Goal: Information Seeking & Learning: Understand process/instructions

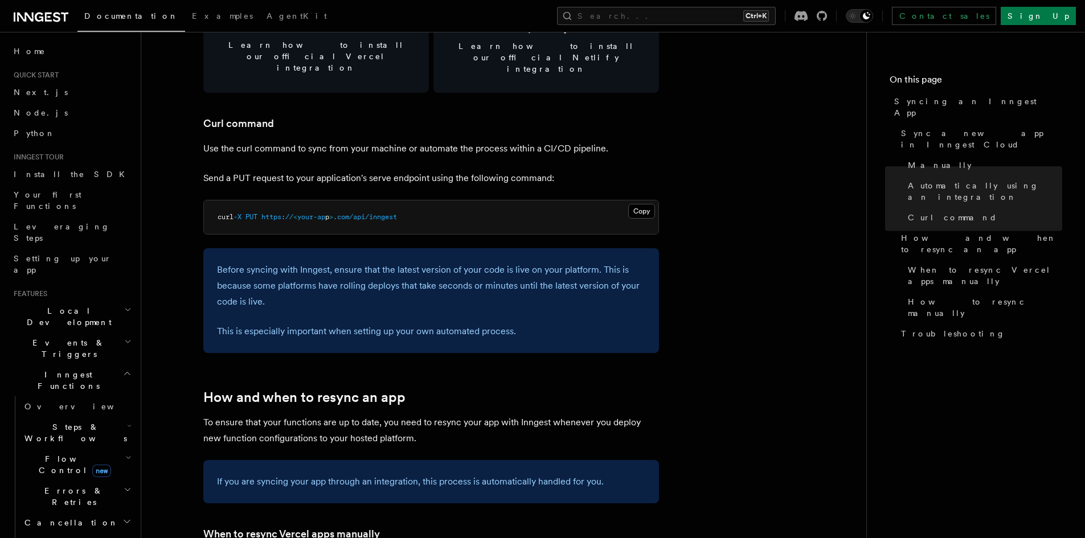
scroll to position [1519, 0]
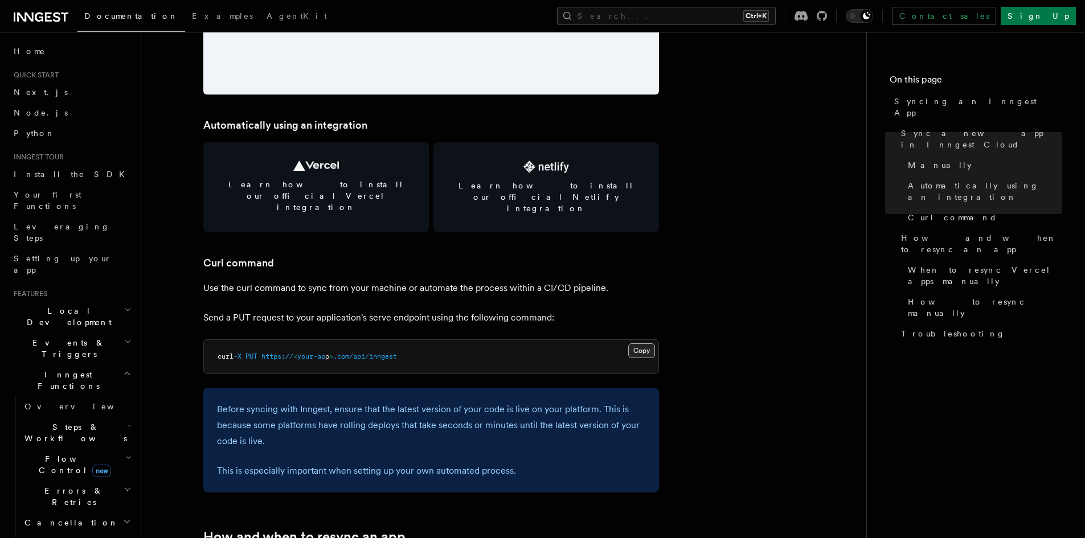
click at [639, 343] on button "Copy Copied" at bounding box center [641, 350] width 27 height 15
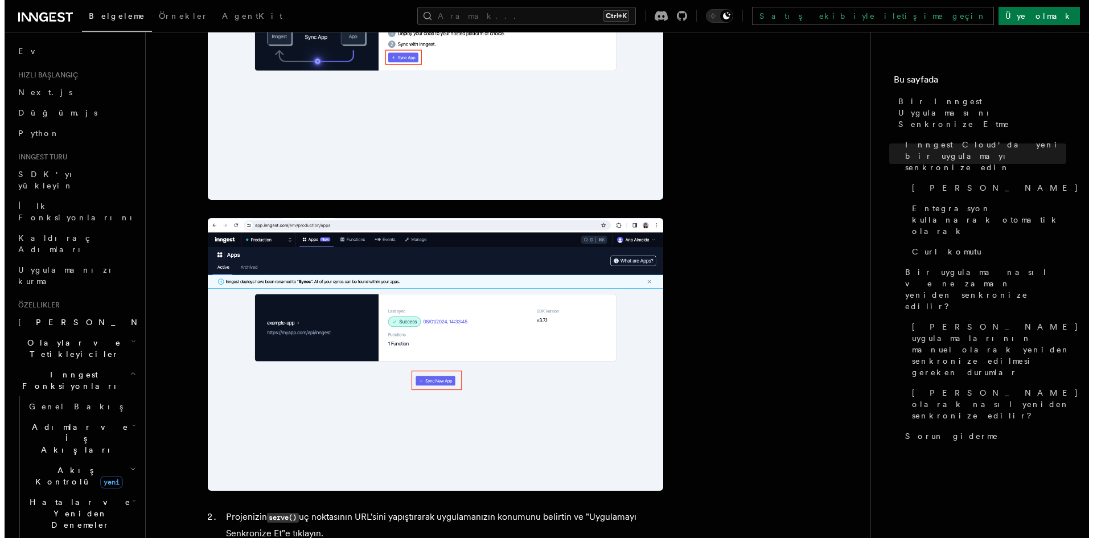
scroll to position [0, 0]
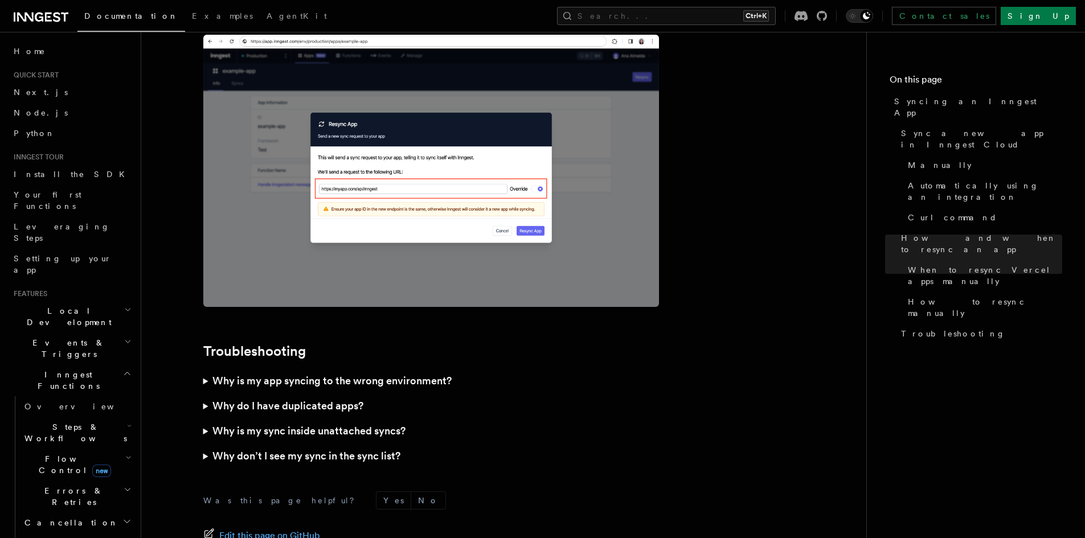
scroll to position [3243, 0]
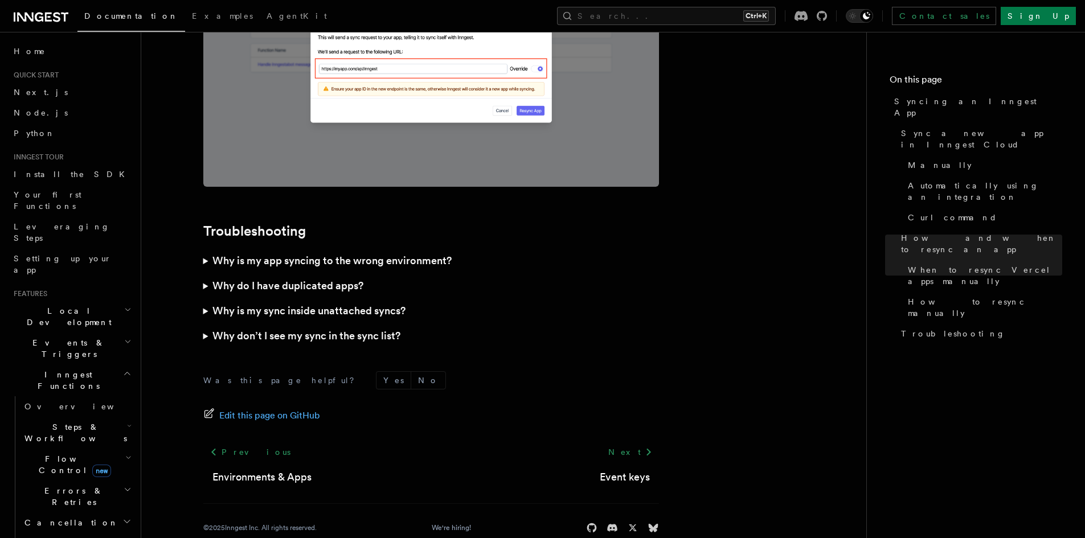
click at [333, 278] on h3 "Why do I have duplicated apps?" at bounding box center [287, 286] width 151 height 16
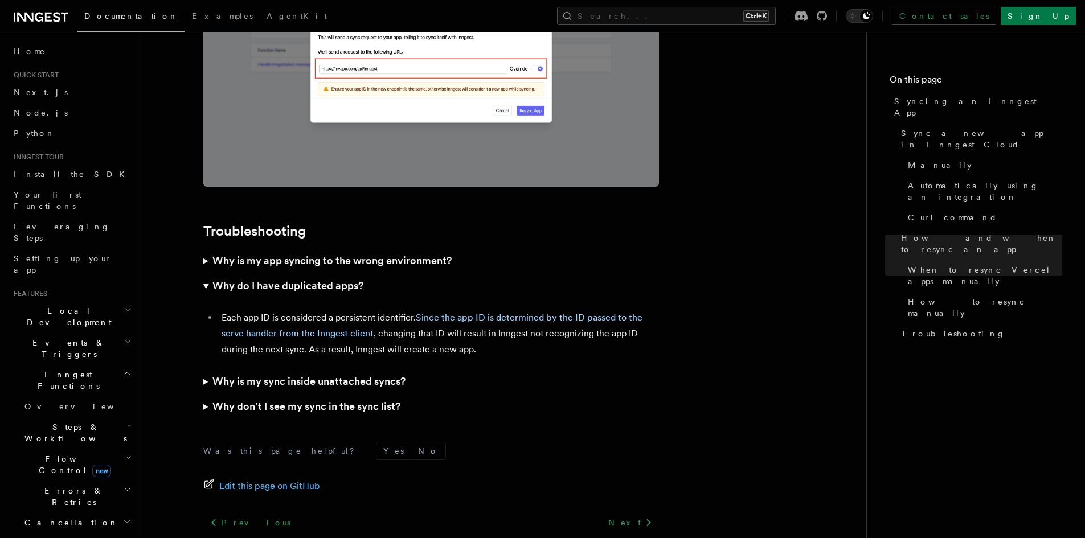
click at [333, 278] on h3 "Why do I have duplicated apps?" at bounding box center [287, 286] width 151 height 16
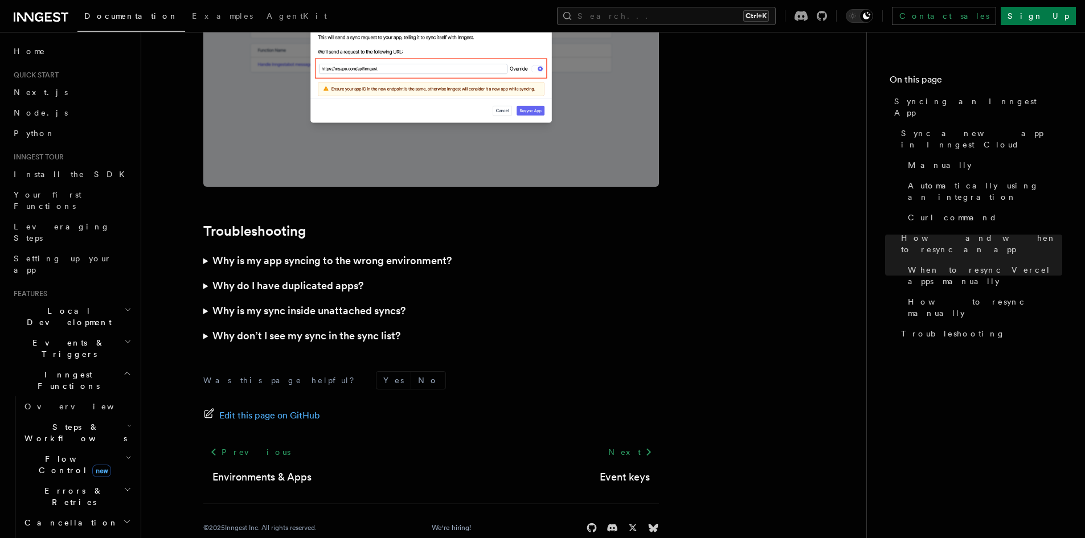
click at [335, 253] on h3 "Why is my app syncing to the wrong environment?" at bounding box center [331, 261] width 239 height 16
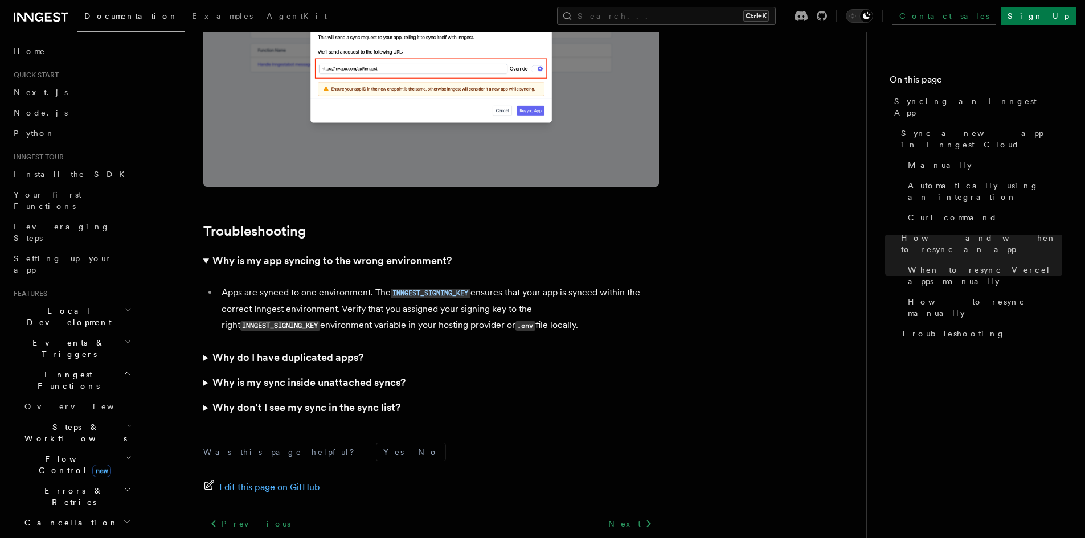
click at [314, 350] on h3 "Why do I have duplicated apps?" at bounding box center [287, 358] width 151 height 16
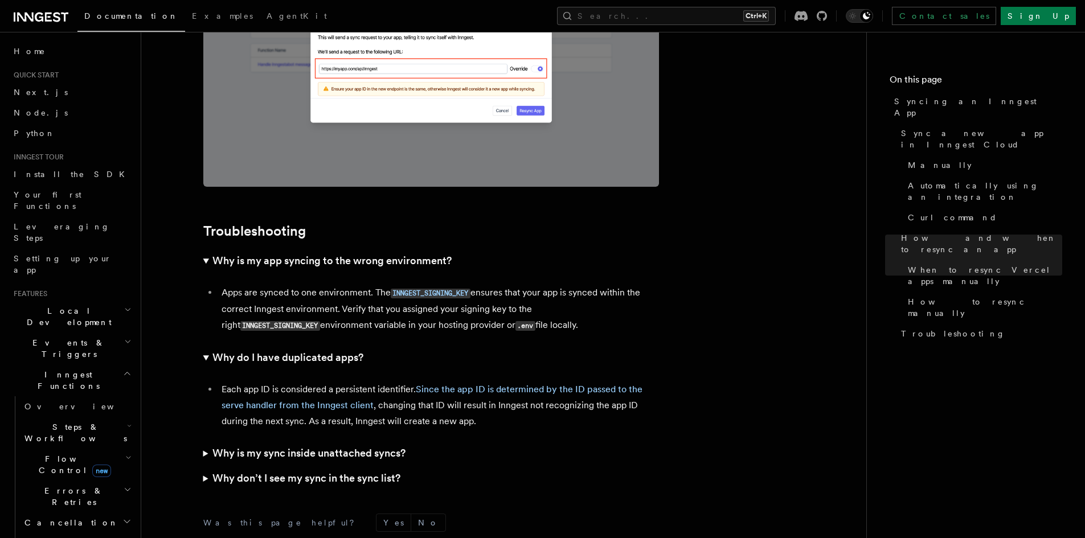
scroll to position [3386, 0]
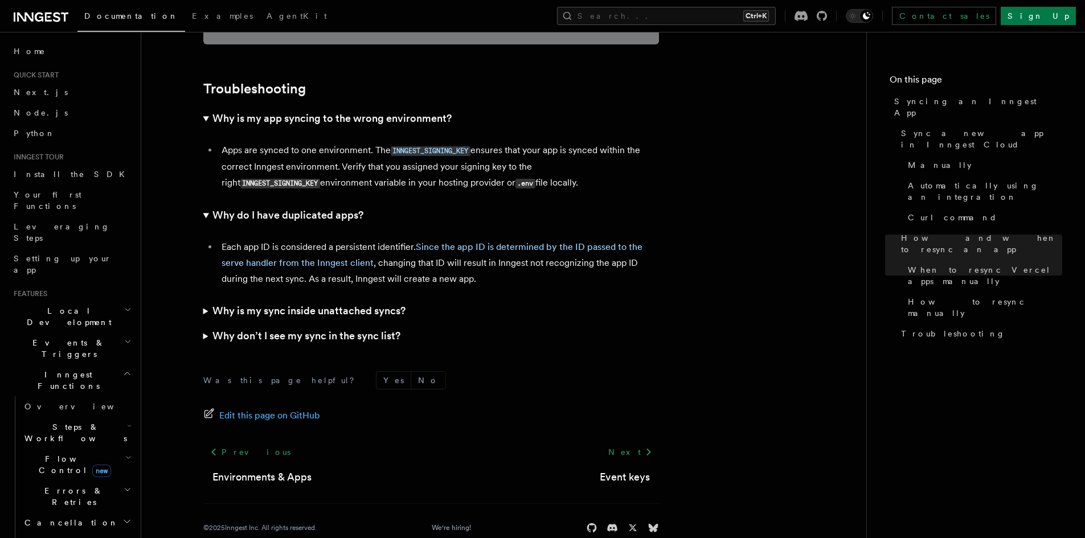
click at [375, 303] on h3 "Why is my sync inside unattached syncs?" at bounding box center [308, 311] width 193 height 16
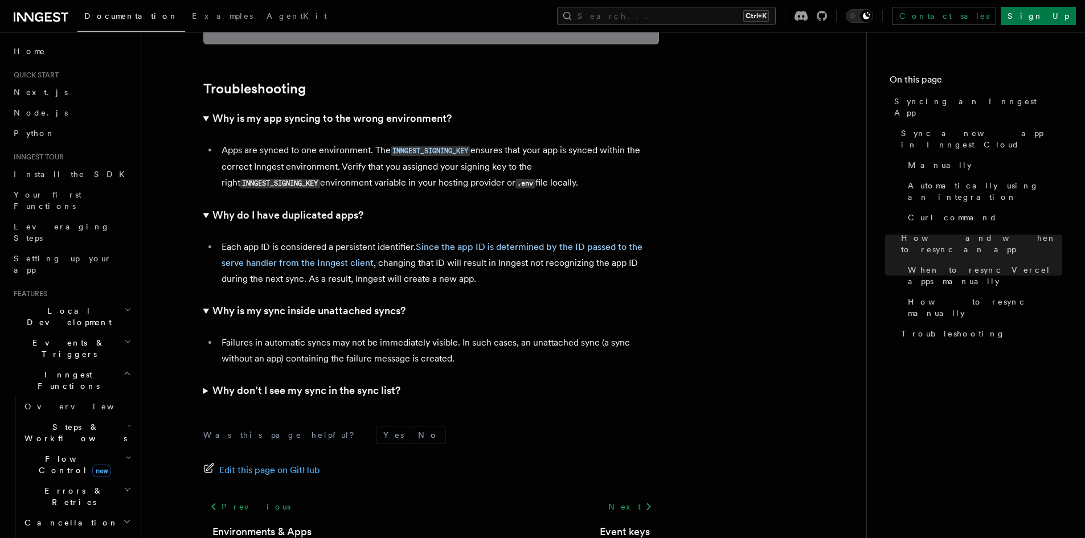
click at [354, 383] on h3 "Why don’t I see my sync in the sync list?" at bounding box center [306, 391] width 188 height 16
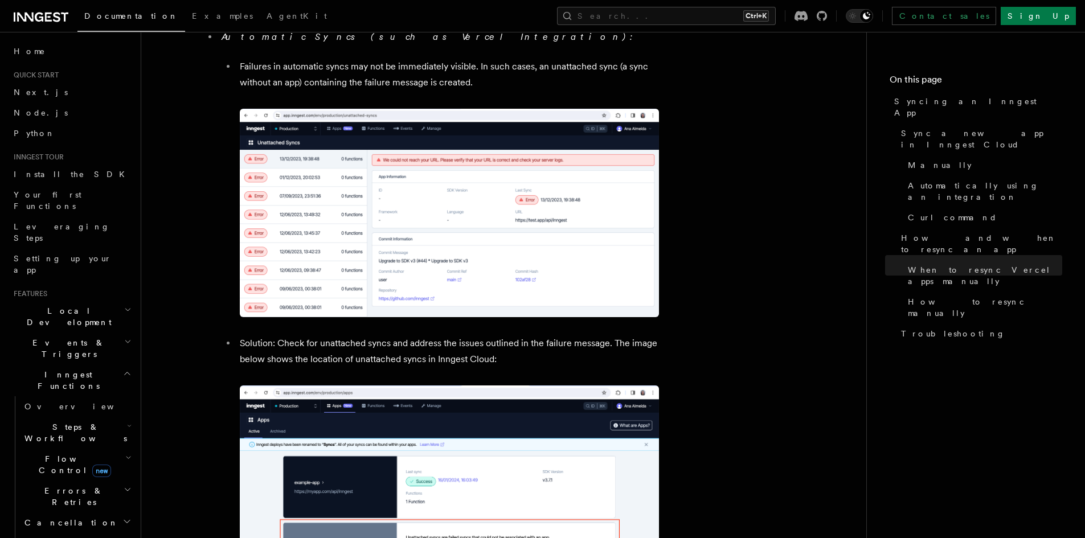
scroll to position [4145, 0]
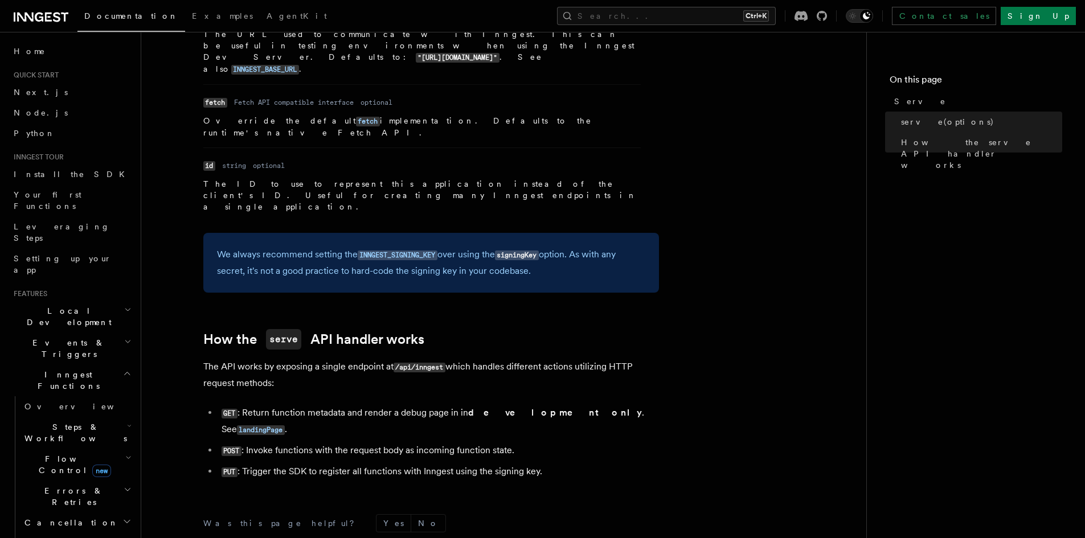
scroll to position [1034, 0]
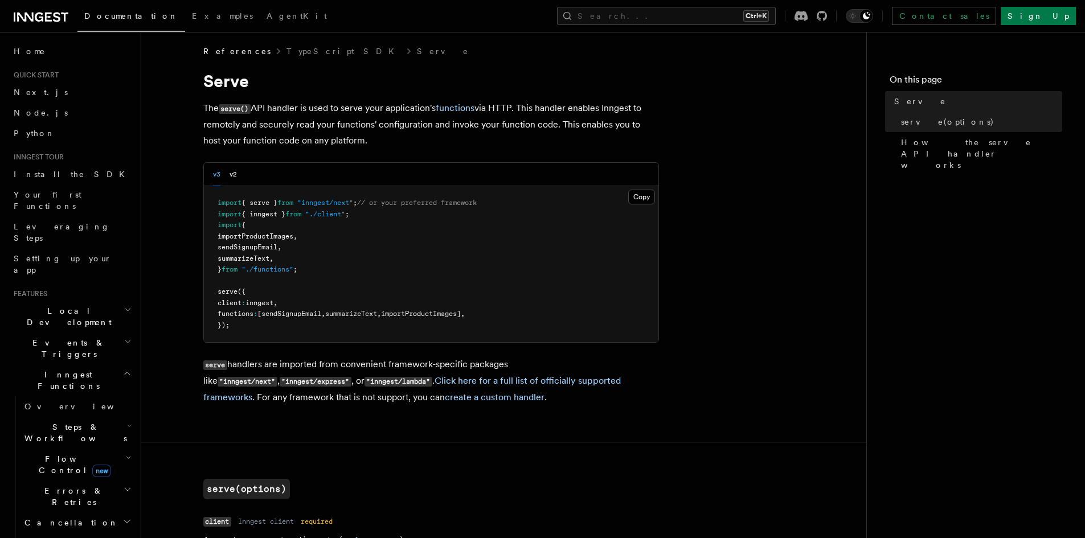
scroll to position [0, 0]
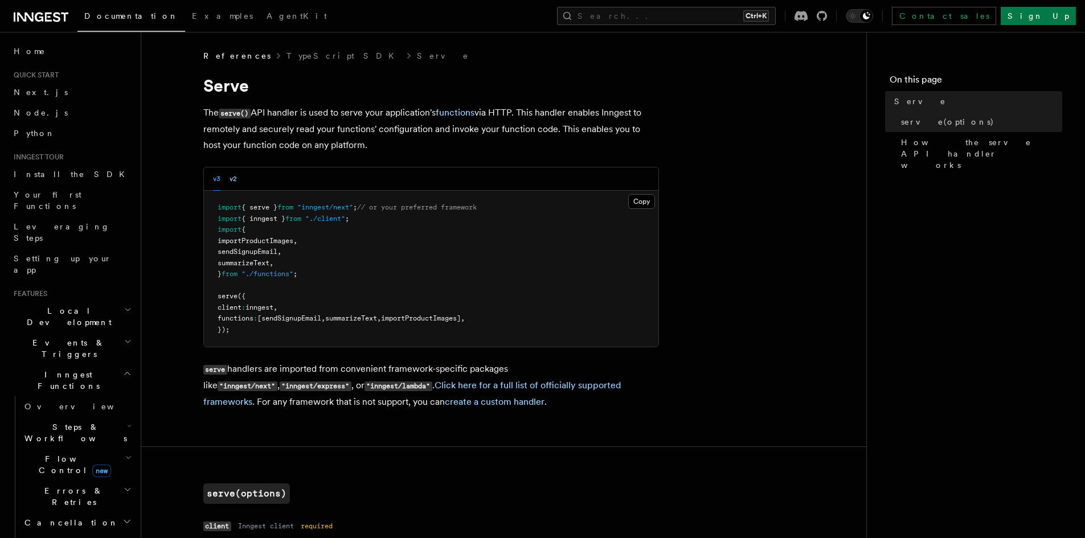
click at [236, 176] on button "v2" at bounding box center [232, 178] width 7 height 23
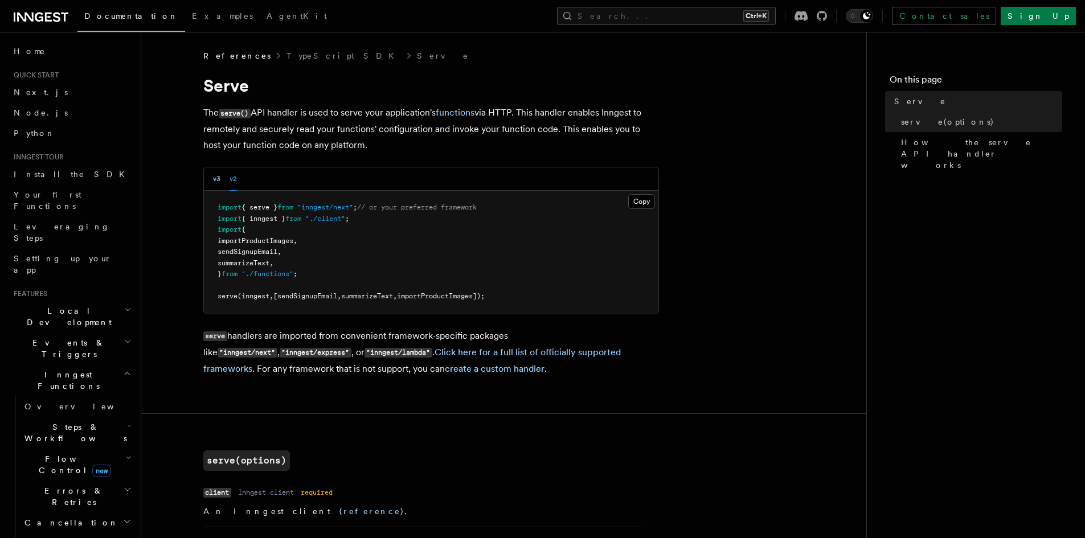
click at [214, 174] on button "v3" at bounding box center [216, 178] width 7 height 23
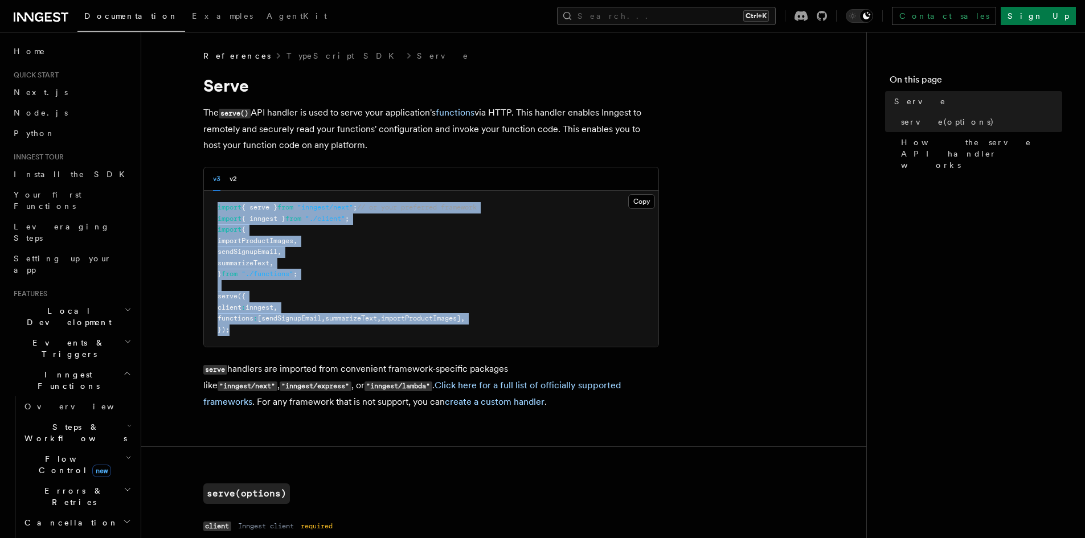
drag, startPoint x: 214, startPoint y: 203, endPoint x: 294, endPoint y: 340, distance: 158.5
click at [294, 340] on pre "import { serve } from "inngest/next" ; // or your preferred framework import { …" at bounding box center [431, 269] width 454 height 156
click at [214, 204] on pre "import { serve } from "inngest/next" ; // or your preferred framework import { …" at bounding box center [431, 269] width 454 height 156
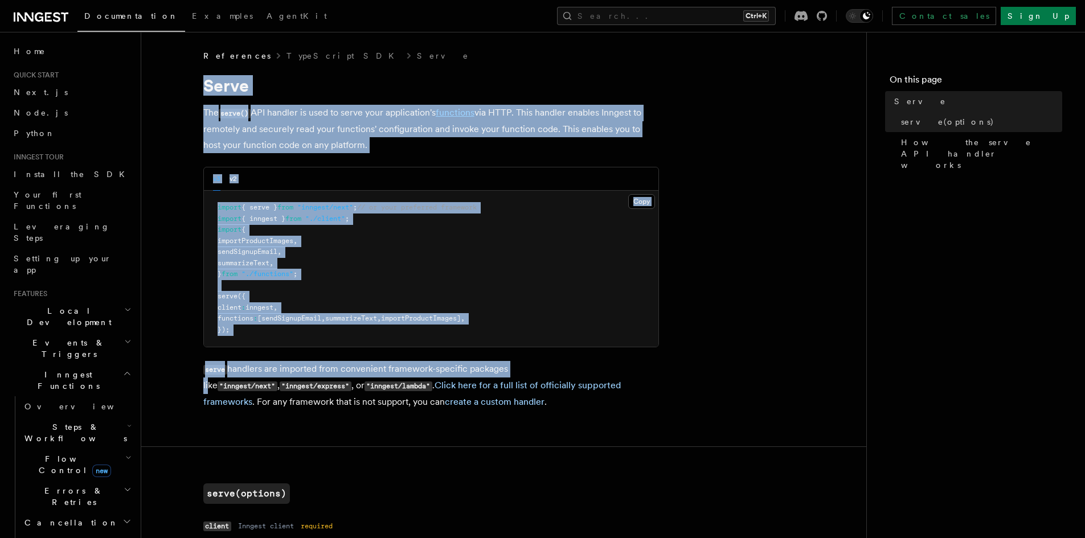
drag, startPoint x: 200, startPoint y: 85, endPoint x: 513, endPoint y: 364, distance: 419.4
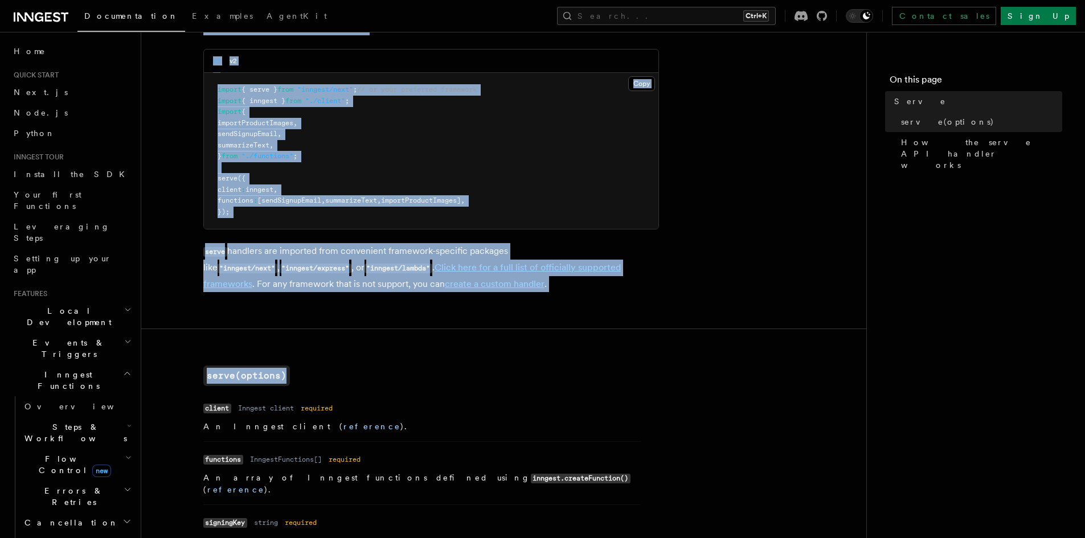
scroll to position [152, 0]
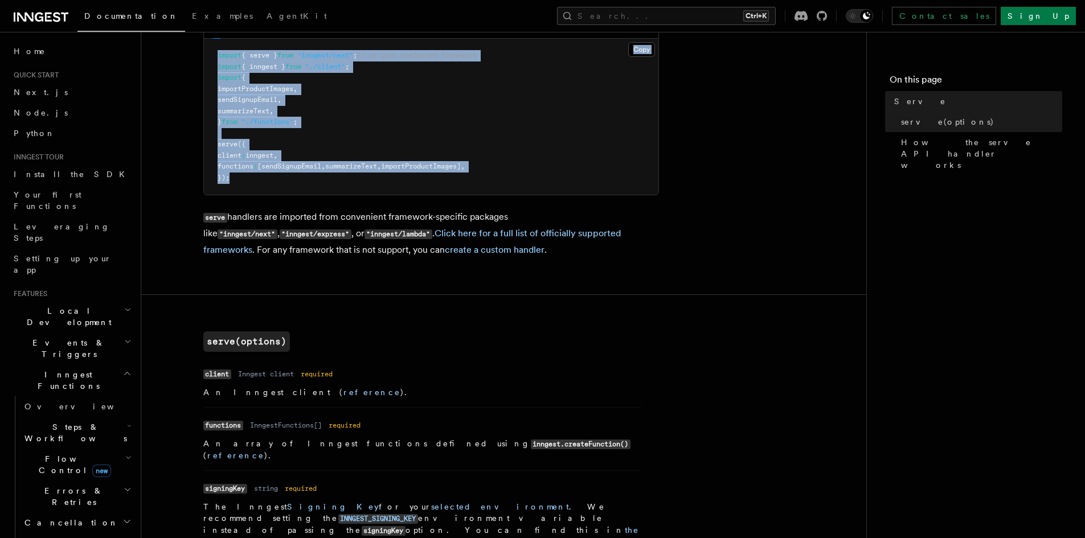
drag, startPoint x: 206, startPoint y: 86, endPoint x: 541, endPoint y: 195, distance: 352.6
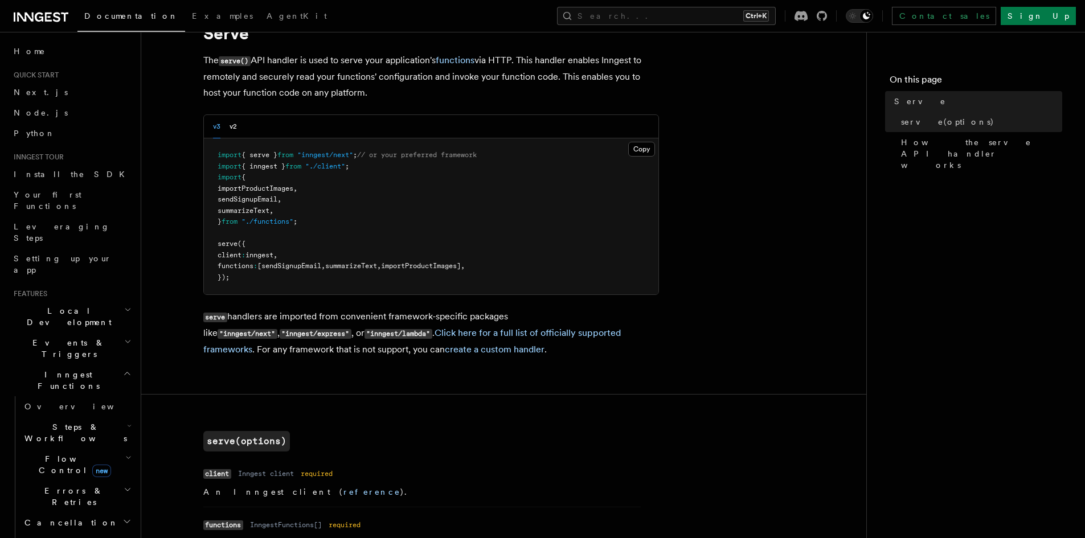
scroll to position [0, 0]
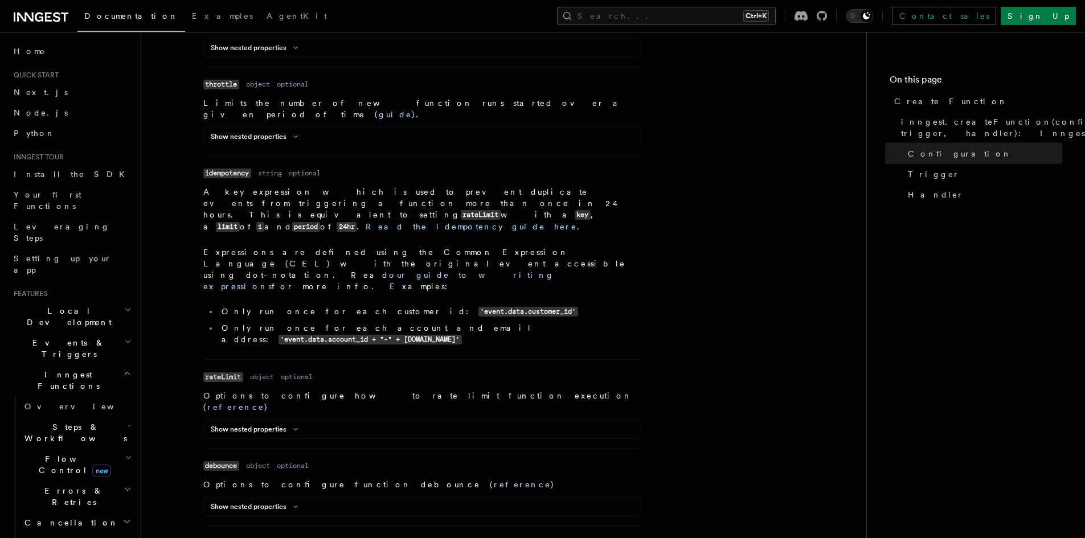
scroll to position [759, 0]
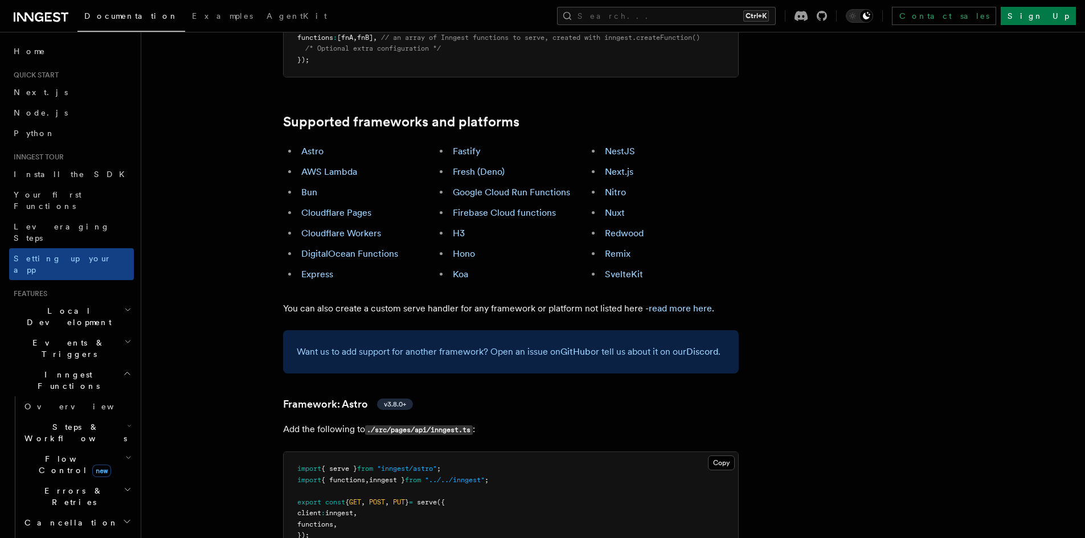
scroll to position [608, 0]
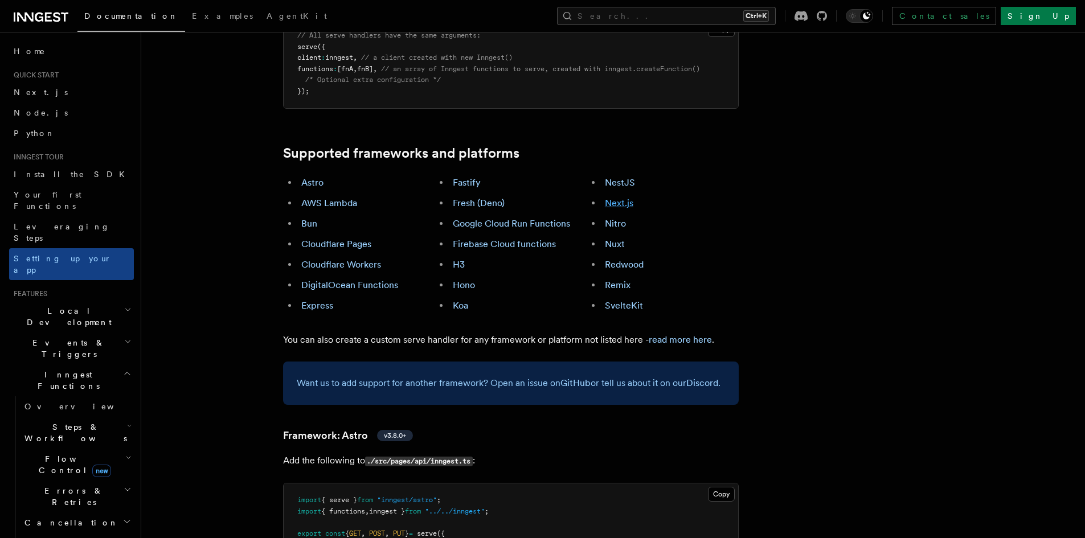
click at [630, 198] on link "Next.js" at bounding box center [619, 203] width 28 height 11
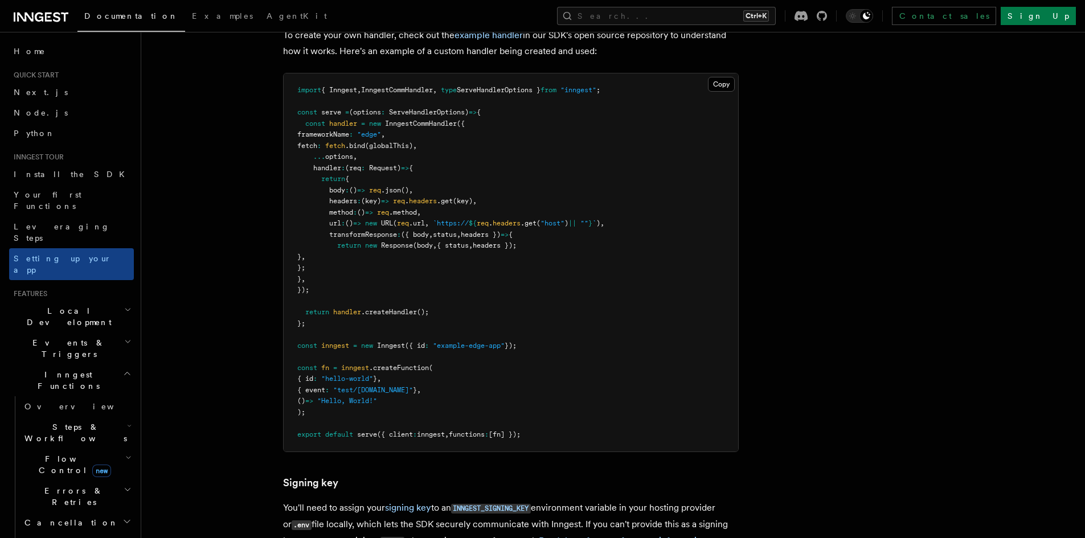
scroll to position [9549, 0]
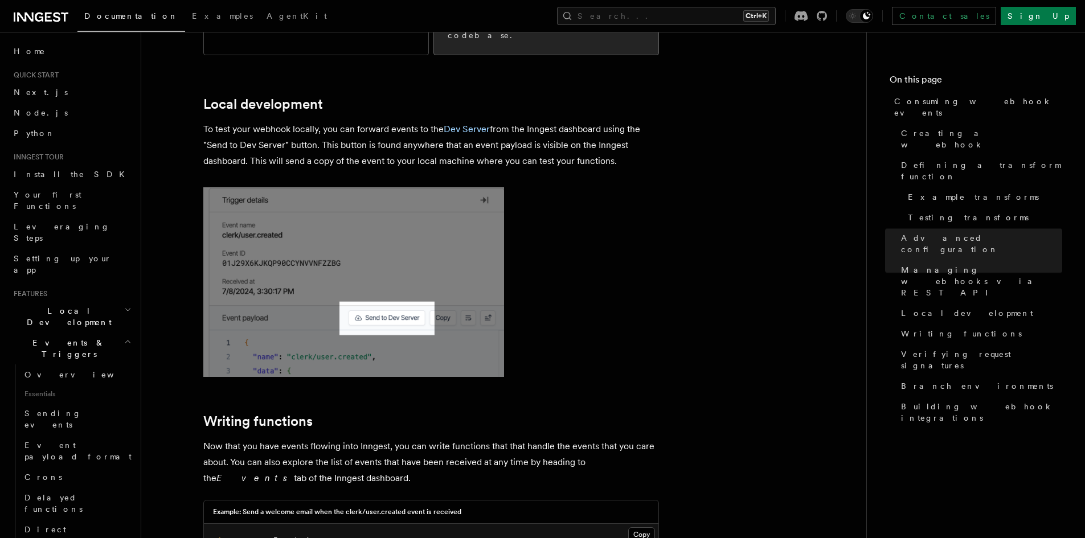
scroll to position [2581, 0]
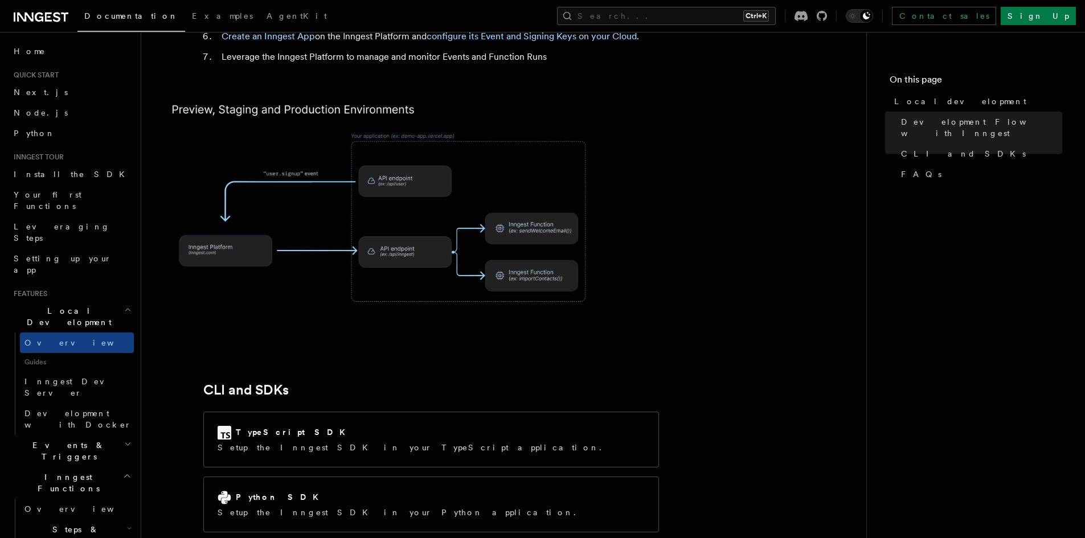
scroll to position [1367, 0]
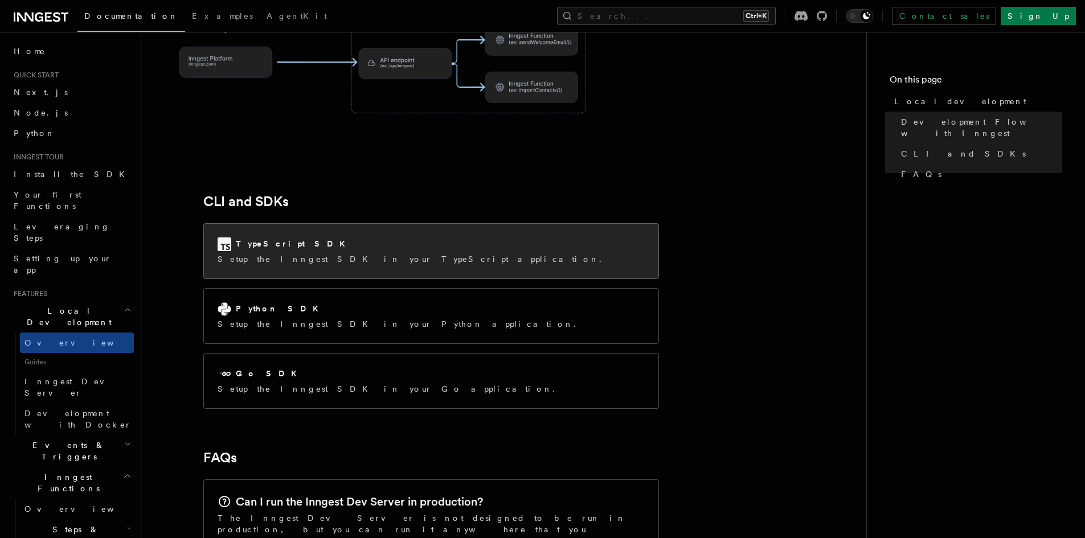
click at [565, 224] on div "TypeScript SDK Setup the Inngest SDK in your TypeScript application." at bounding box center [431, 251] width 454 height 55
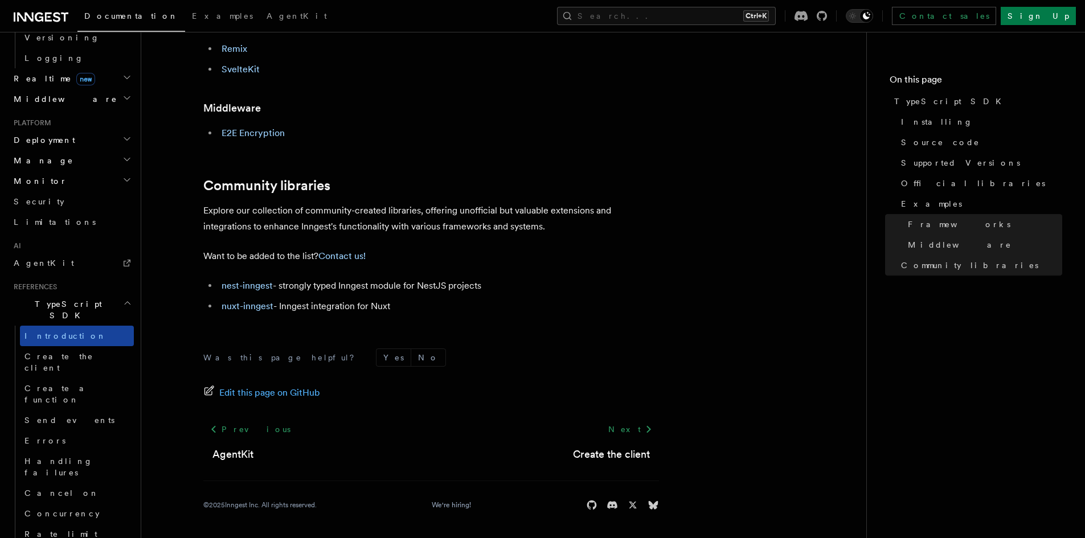
scroll to position [608, 0]
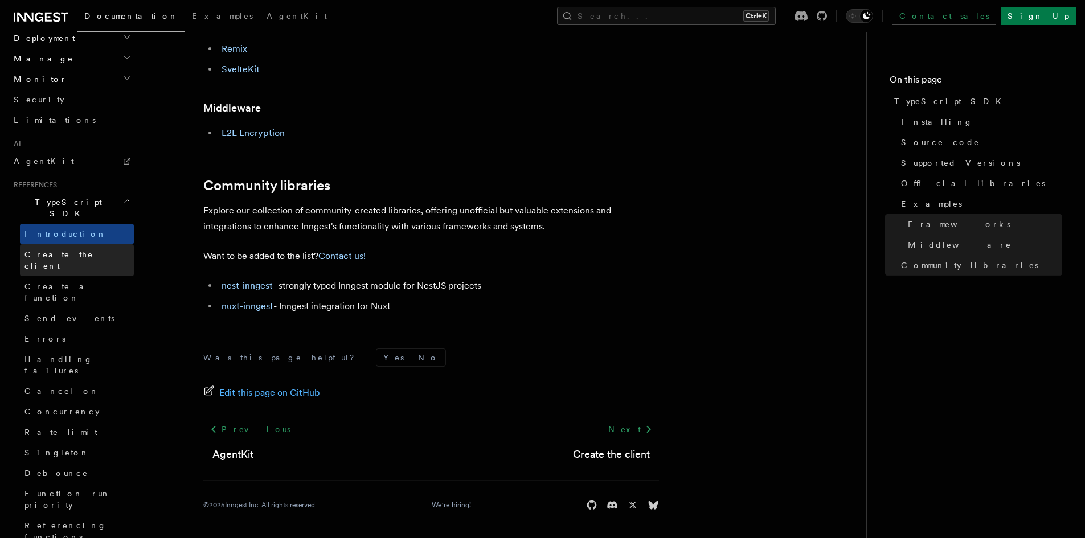
click at [95, 244] on link "Create the client" at bounding box center [77, 260] width 114 height 32
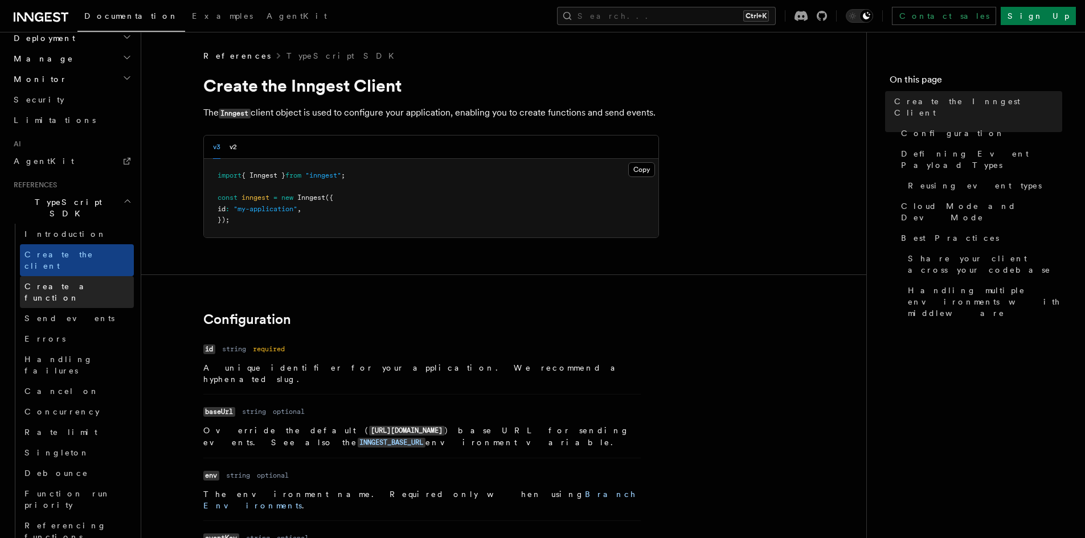
click at [99, 276] on link "Create a function" at bounding box center [77, 292] width 114 height 32
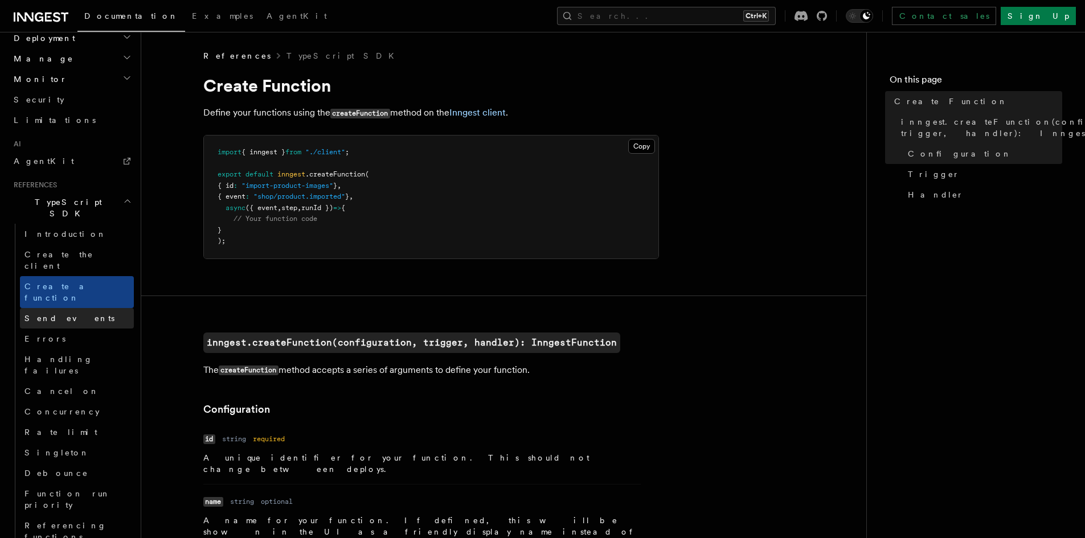
click at [103, 308] on link "Send events" at bounding box center [77, 318] width 114 height 20
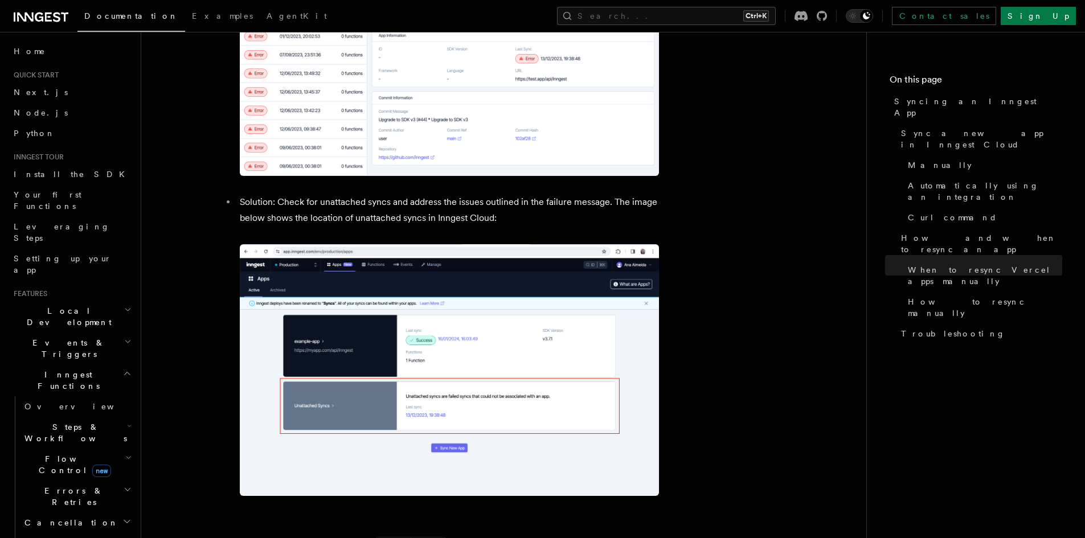
scroll to position [4449, 0]
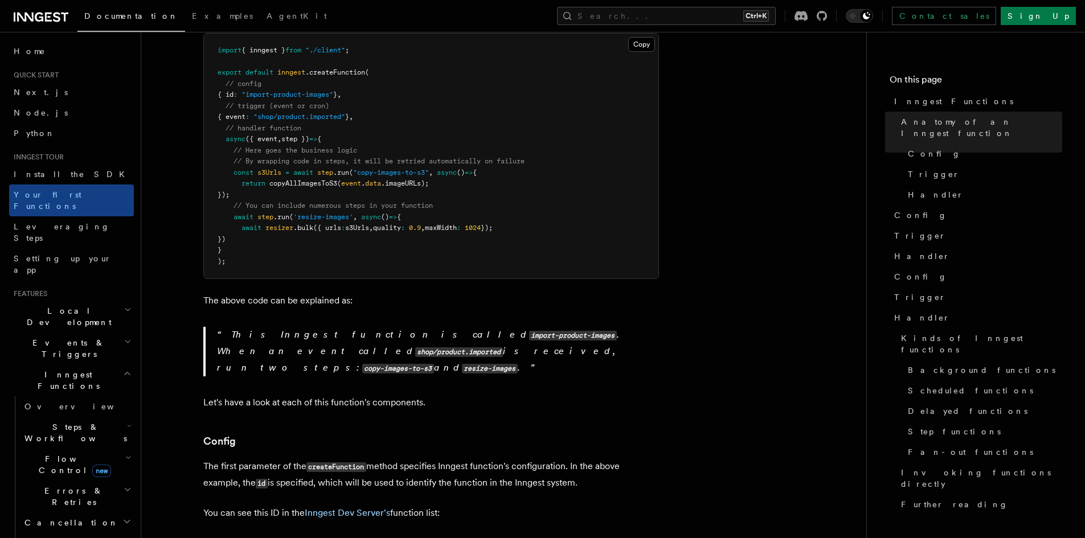
scroll to position [456, 0]
